Goal: Transaction & Acquisition: Subscribe to service/newsletter

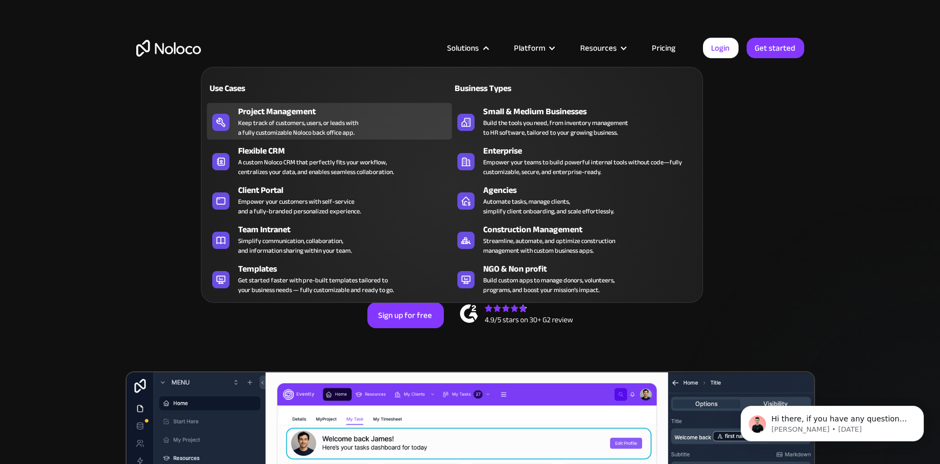
click at [299, 130] on div "Keep track of customers, users, or leads with a fully customizable Noloco back …" at bounding box center [298, 127] width 120 height 19
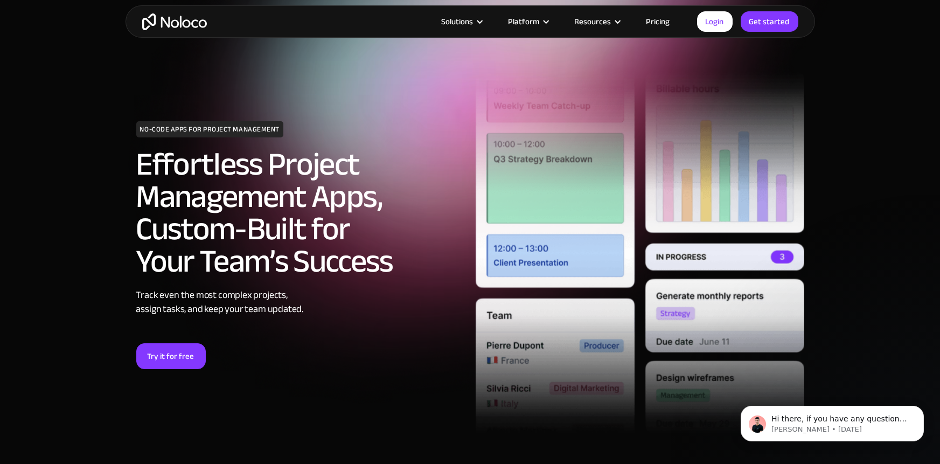
scroll to position [33, 0]
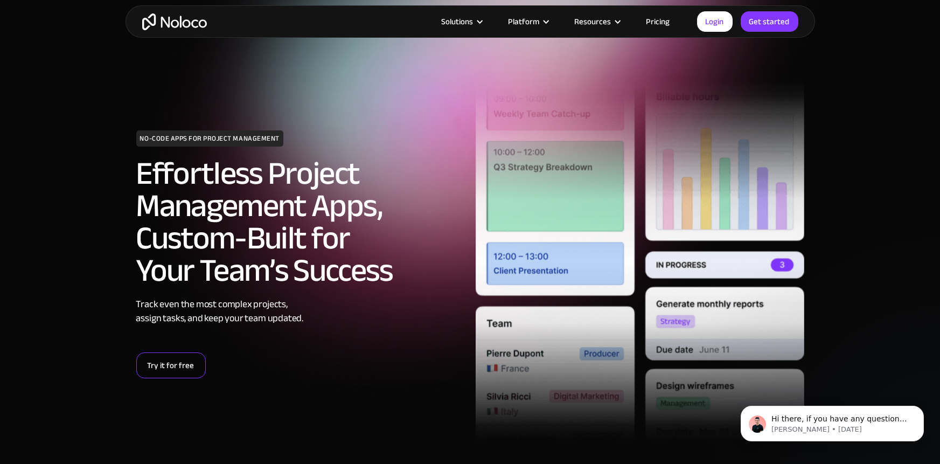
click at [182, 362] on link "Try it for free" at bounding box center [171, 365] width 70 height 26
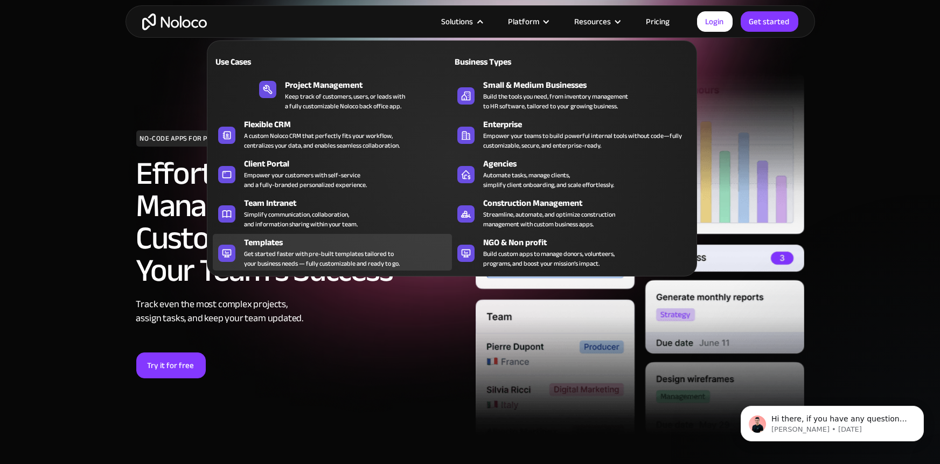
click at [311, 249] on div "Get started faster with pre-built templates tailored to your business needs — f…" at bounding box center [322, 258] width 156 height 19
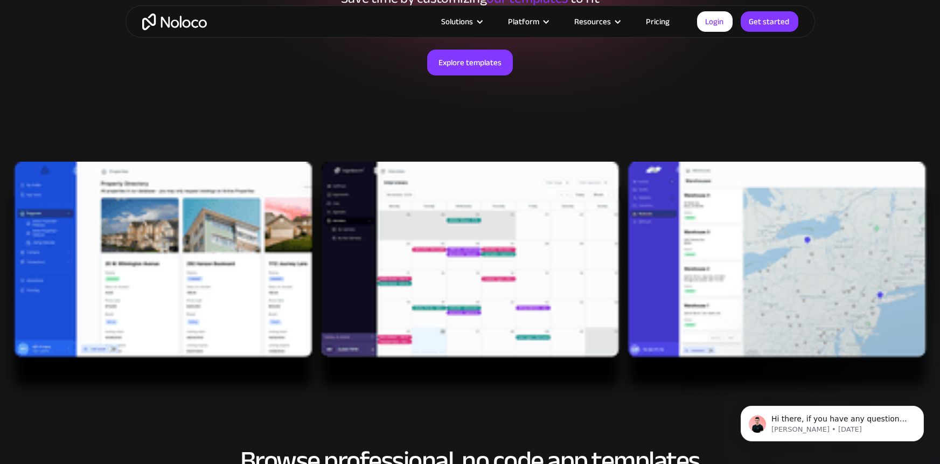
scroll to position [225, 0]
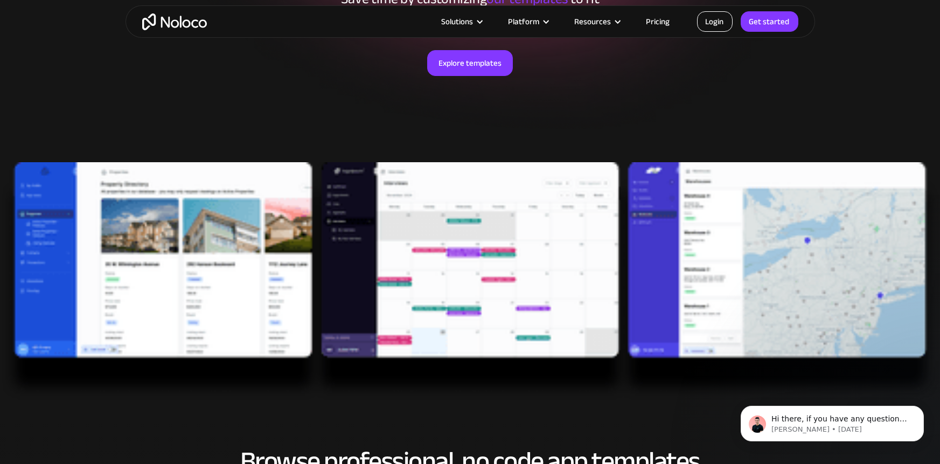
click at [709, 21] on link "Login" at bounding box center [715, 21] width 36 height 20
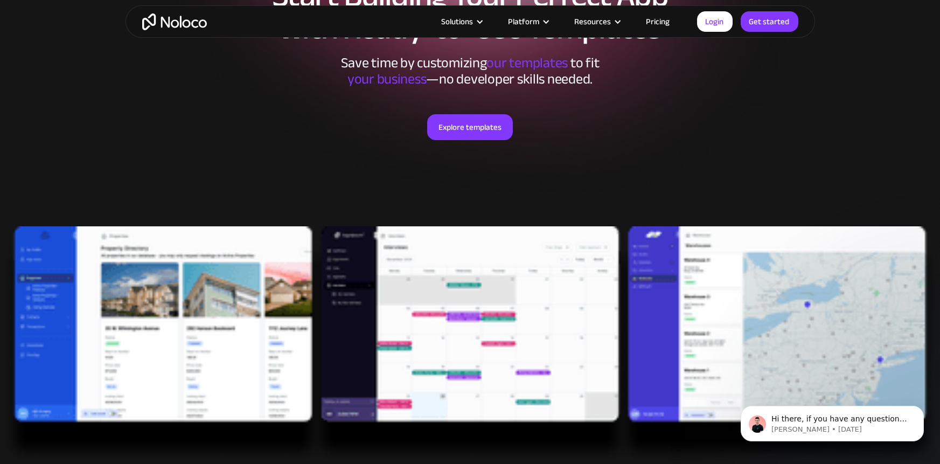
scroll to position [159, 0]
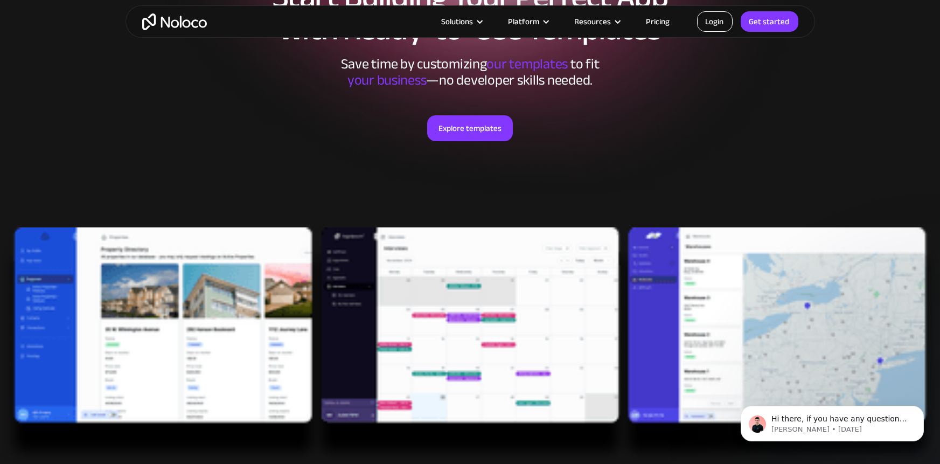
click at [711, 15] on link "Login" at bounding box center [715, 21] width 36 height 20
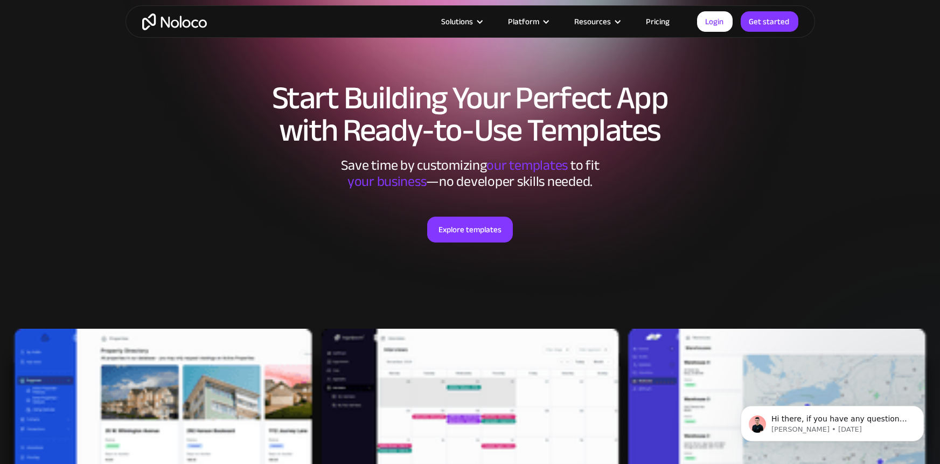
scroll to position [51, 0]
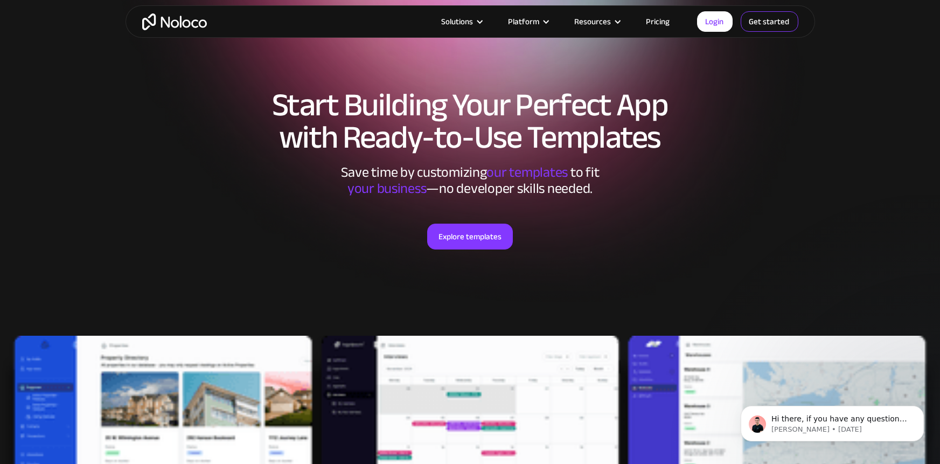
click at [773, 28] on link "Get started" at bounding box center [770, 21] width 58 height 20
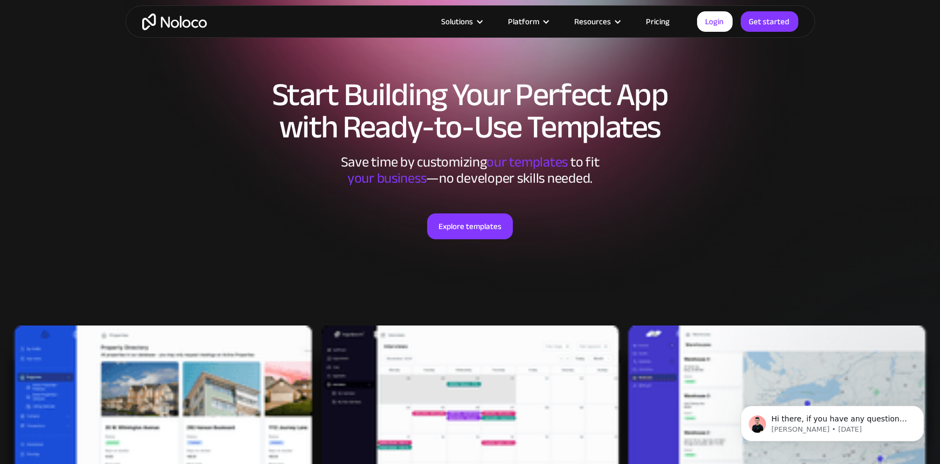
scroll to position [62, 0]
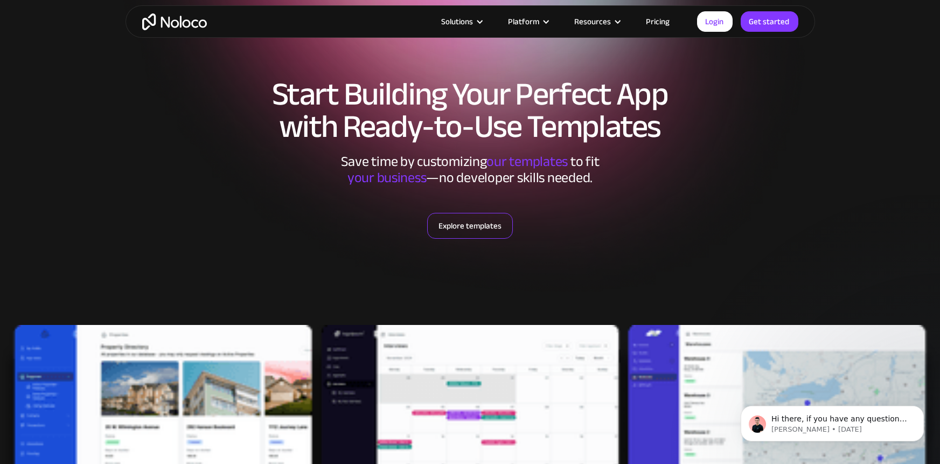
click at [482, 225] on link "Explore templates" at bounding box center [470, 226] width 86 height 26
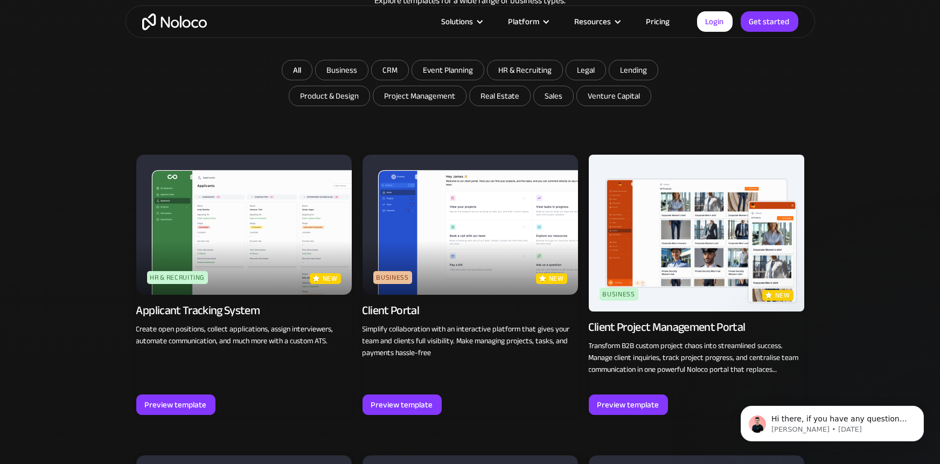
scroll to position [721, 0]
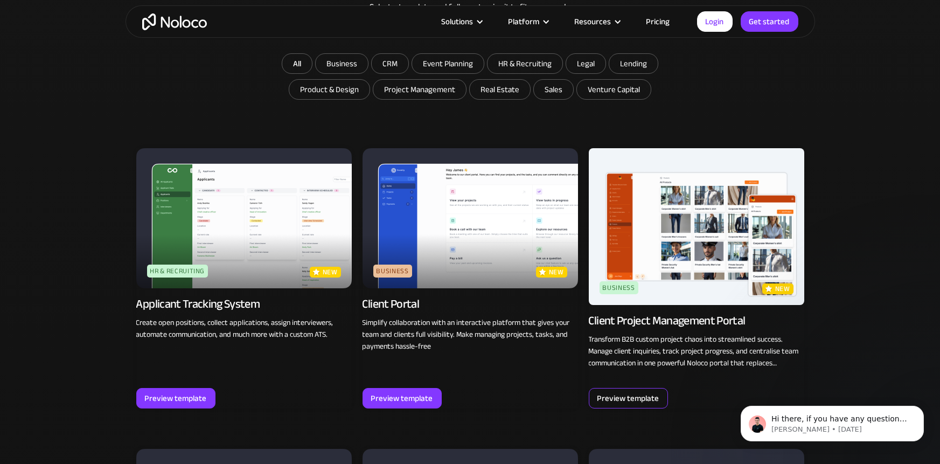
click at [625, 394] on div "Preview template" at bounding box center [629, 398] width 62 height 14
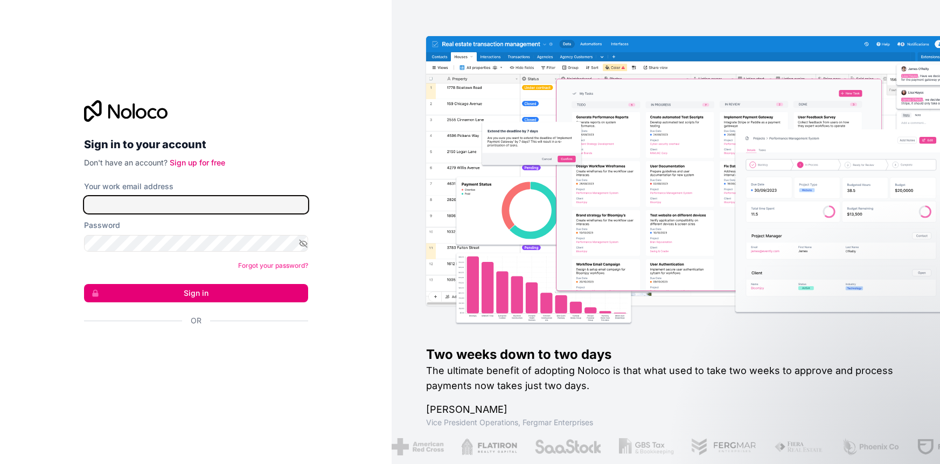
click at [185, 198] on input "Your work email address" at bounding box center [196, 204] width 224 height 17
type input "[PERSON_NAME][EMAIL_ADDRESS][DOMAIN_NAME]"
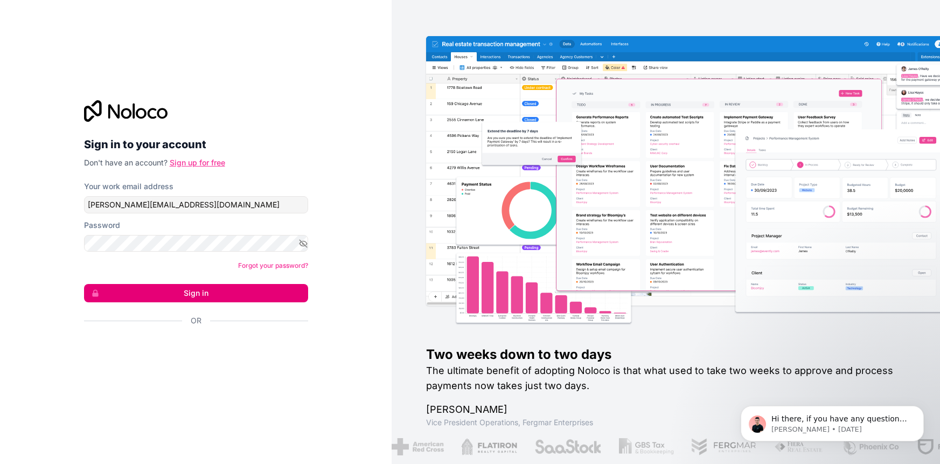
click at [195, 161] on link "Sign up for free" at bounding box center [197, 162] width 55 height 9
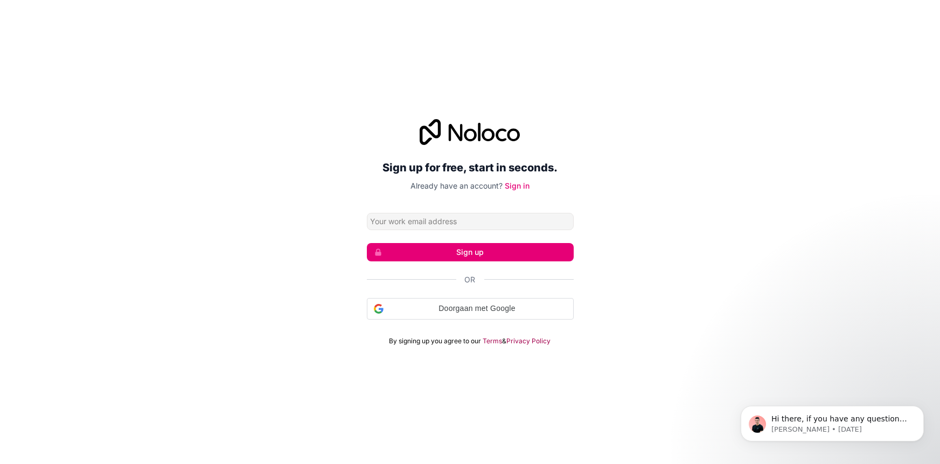
click at [439, 220] on input "Email address" at bounding box center [470, 221] width 207 height 17
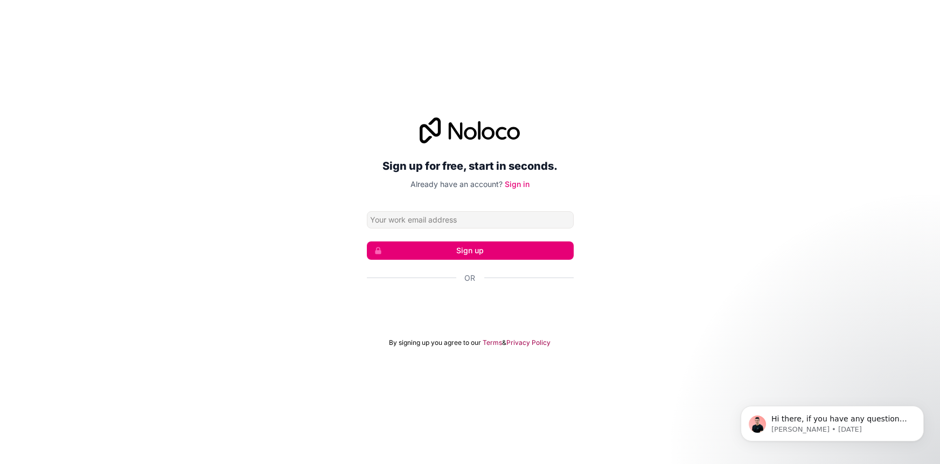
type input "w.bartol@gmail.com"
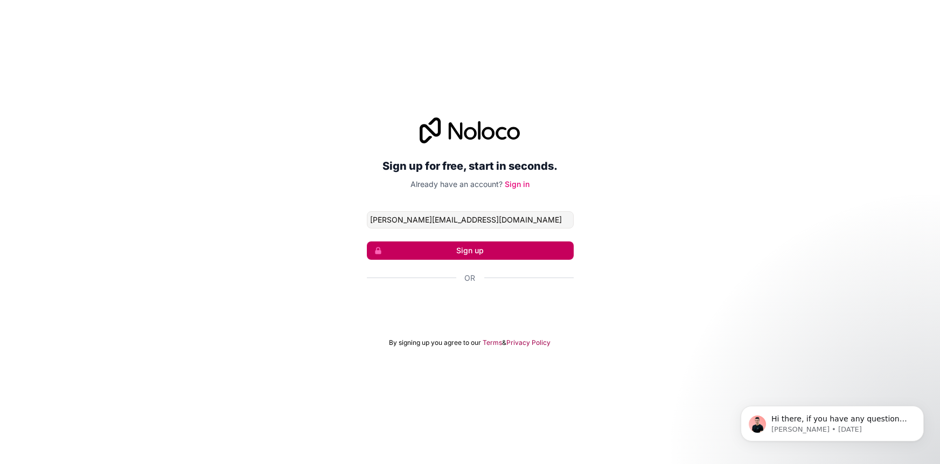
click at [457, 253] on button "Sign up" at bounding box center [470, 250] width 207 height 18
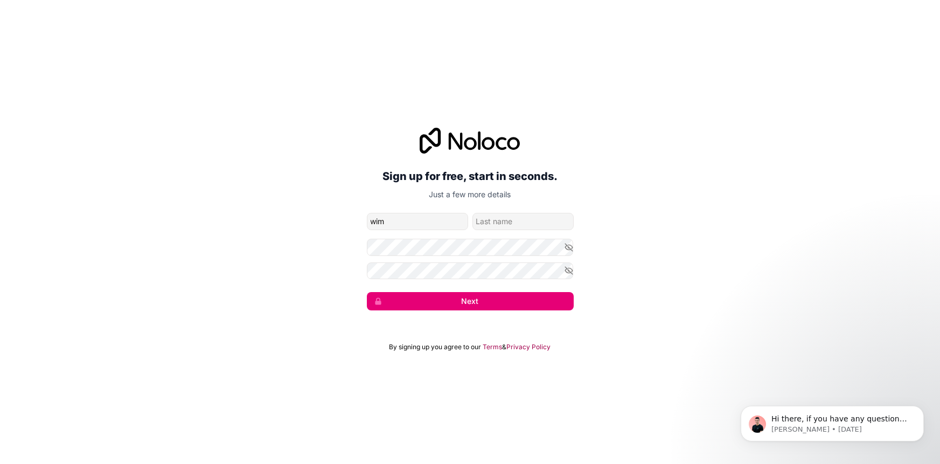
type input "wim"
type input "bartol"
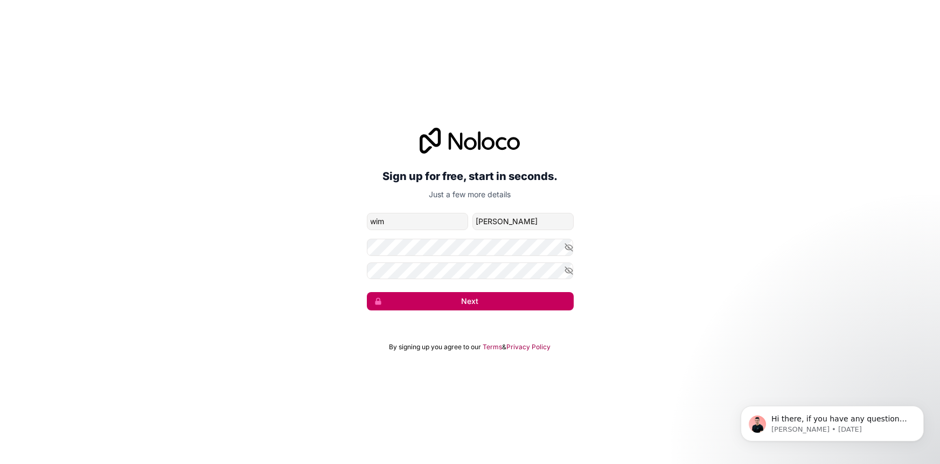
click at [474, 302] on button "Next" at bounding box center [470, 301] width 207 height 18
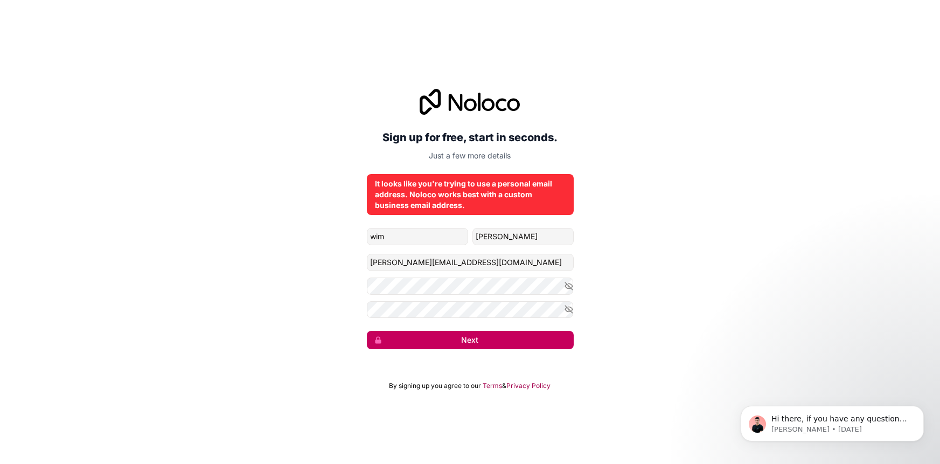
click at [478, 337] on button "Next" at bounding box center [470, 340] width 207 height 18
click at [480, 337] on button "Next" at bounding box center [470, 340] width 207 height 18
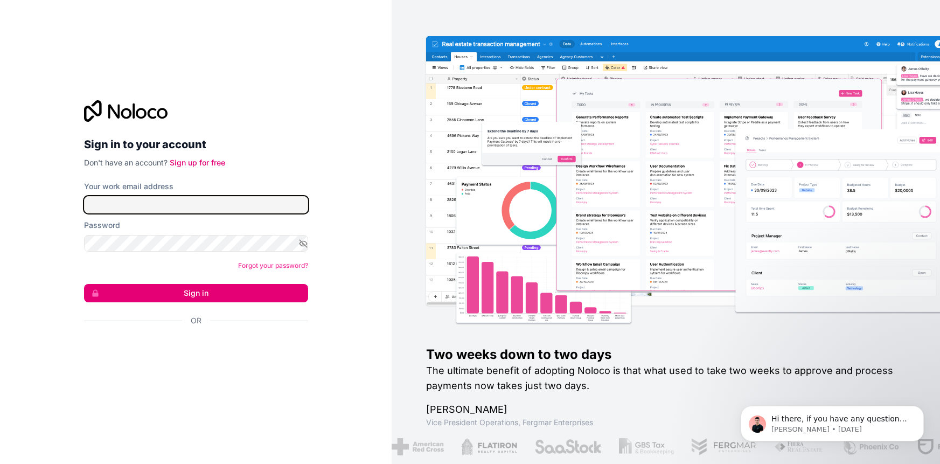
type input "w.bartol@gmail.com"
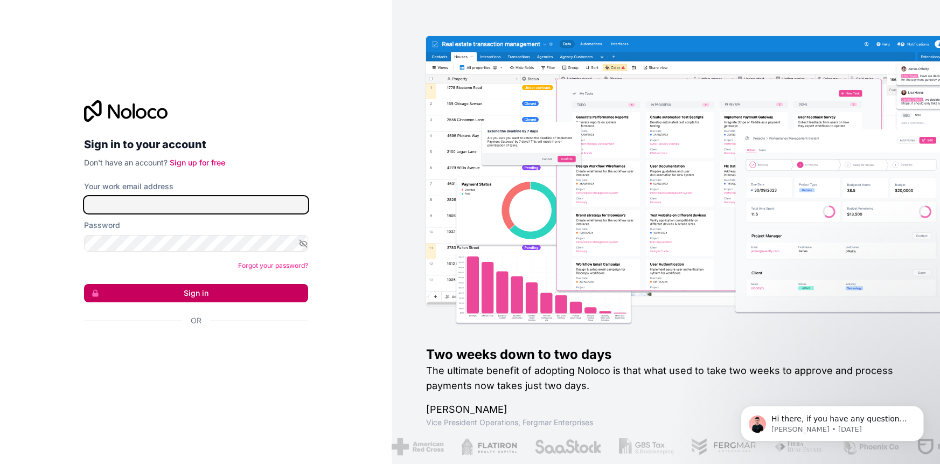
type input "w.bartol@gmail.com"
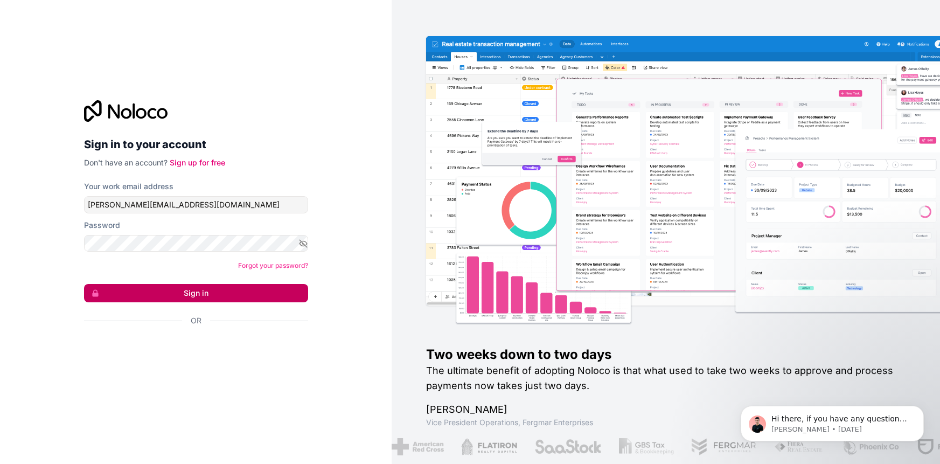
click at [189, 290] on button "Sign in" at bounding box center [196, 293] width 224 height 18
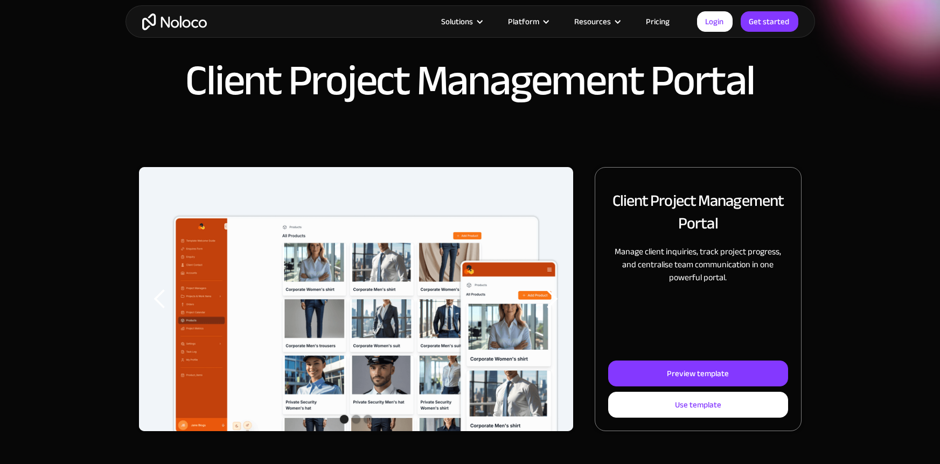
scroll to position [32, 0]
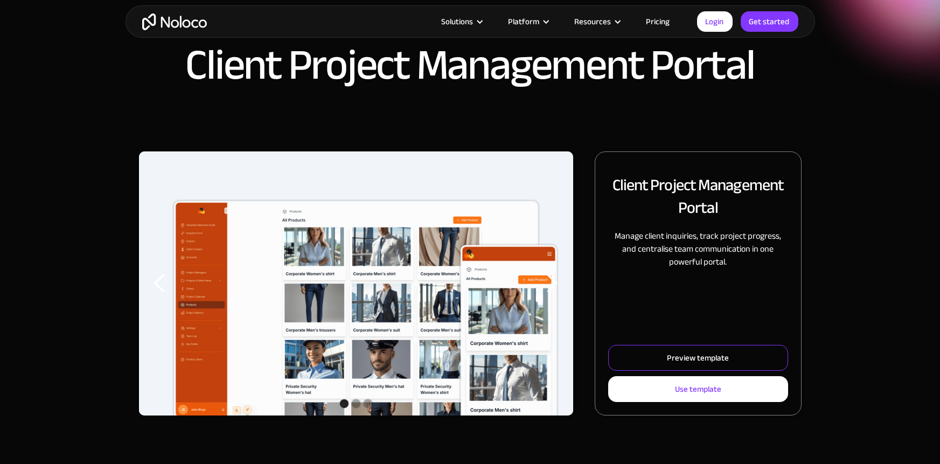
click at [653, 355] on link "Preview template" at bounding box center [697, 358] width 179 height 26
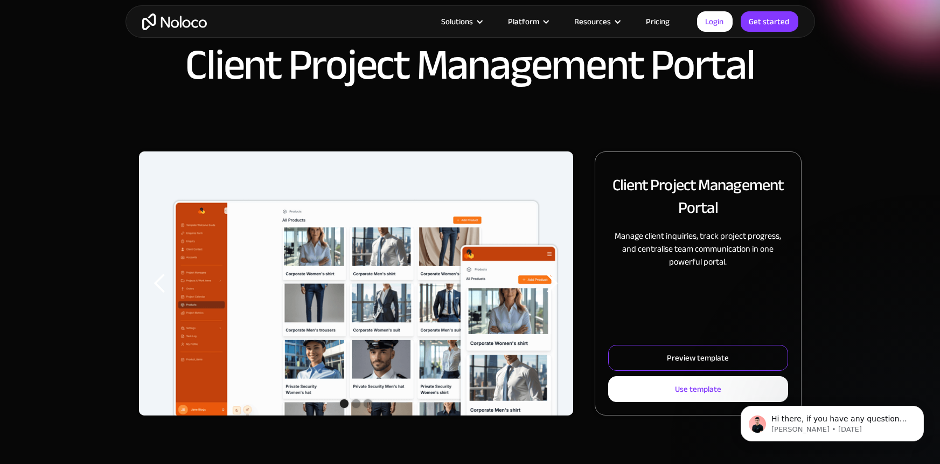
scroll to position [0, 0]
